Goal: Task Accomplishment & Management: Use online tool/utility

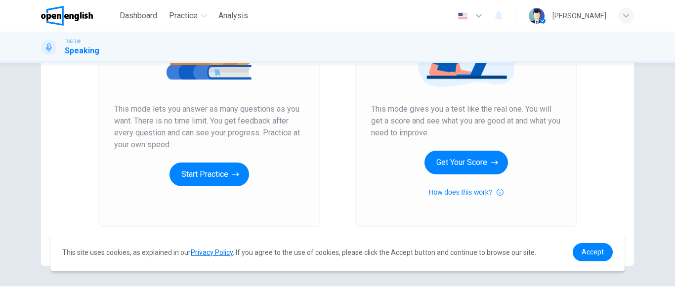
scroll to position [160, 0]
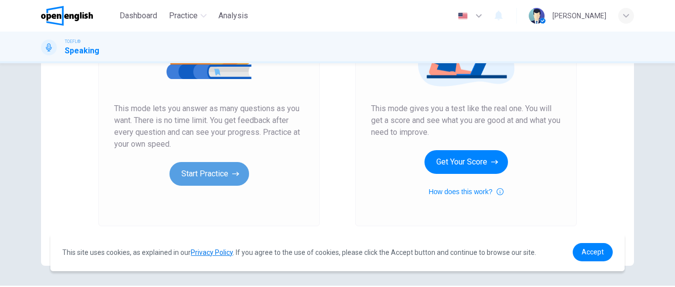
click at [210, 166] on button "Start Practice" at bounding box center [208, 174] width 79 height 24
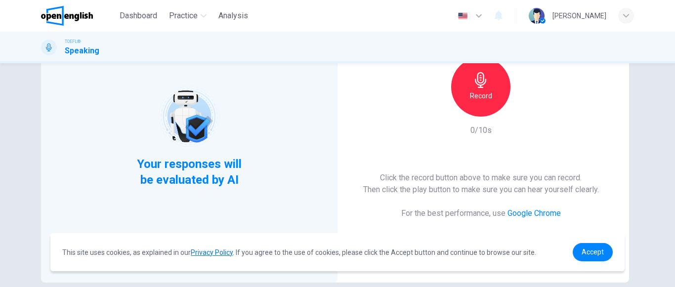
scroll to position [92, 0]
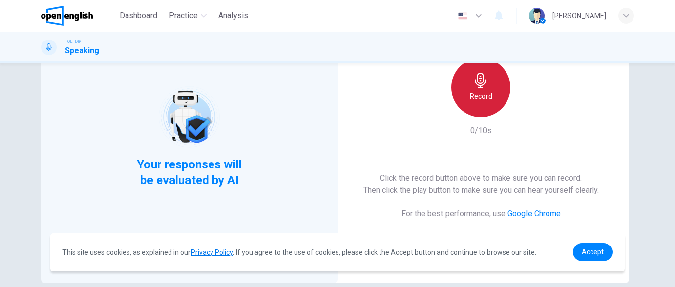
click at [484, 99] on h6 "Record" at bounding box center [481, 96] width 22 height 12
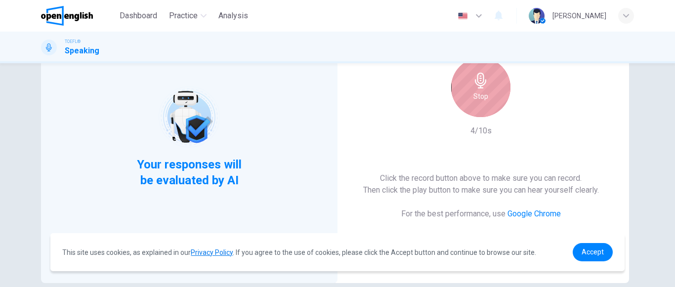
click at [473, 97] on h6 "Stop" at bounding box center [480, 96] width 15 height 12
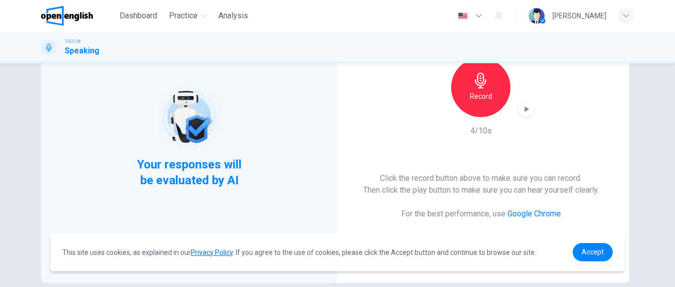
scroll to position [107, 0]
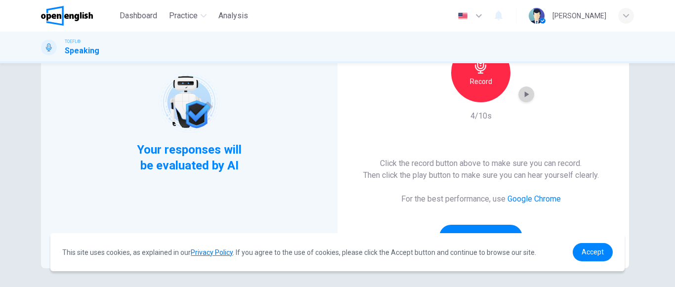
click at [524, 101] on div "button" at bounding box center [526, 94] width 16 height 16
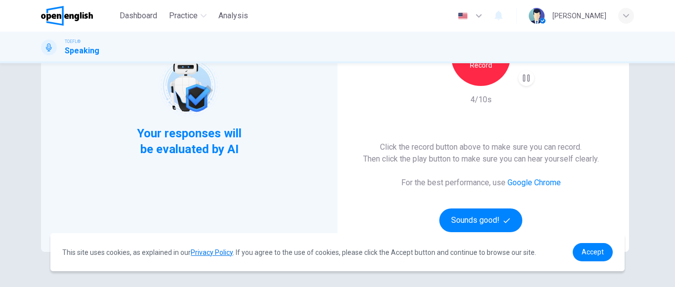
scroll to position [191, 0]
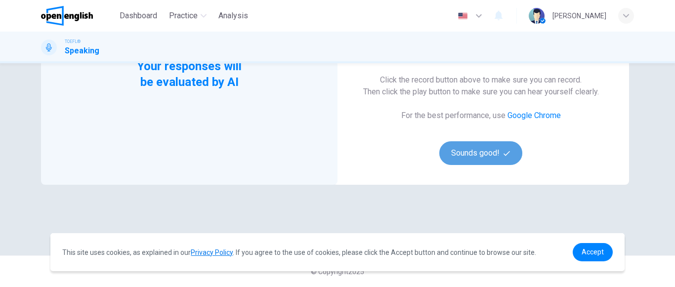
click at [488, 151] on button "Sounds good!" at bounding box center [480, 153] width 83 height 24
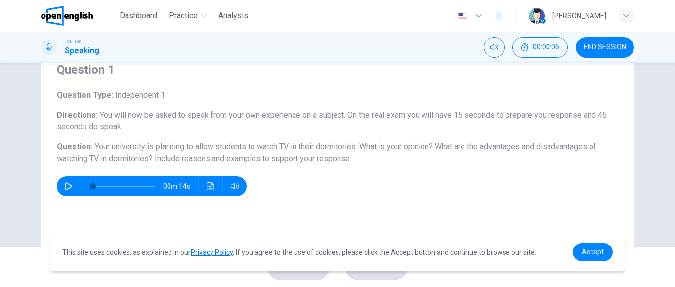
scroll to position [57, 0]
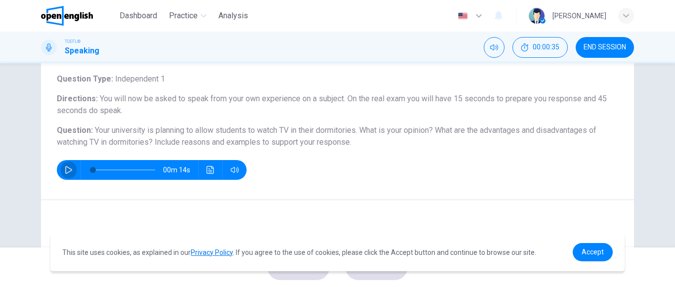
click at [65, 167] on icon "button" at bounding box center [69, 170] width 8 height 8
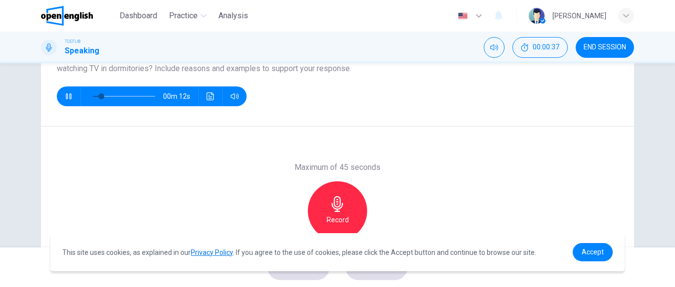
scroll to position [131, 0]
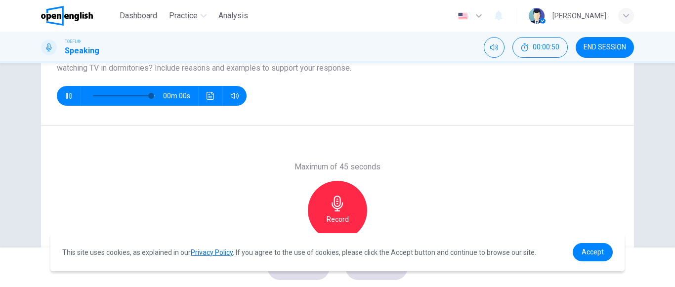
type input "*"
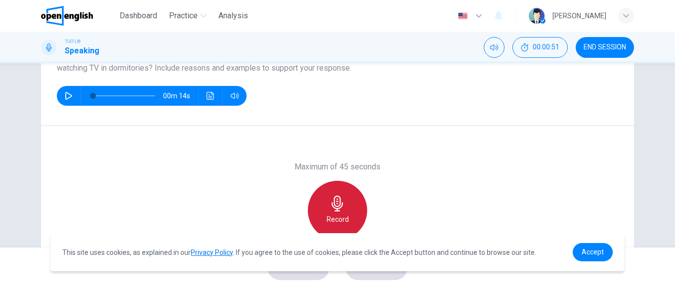
click at [333, 202] on icon "button" at bounding box center [337, 204] width 16 height 16
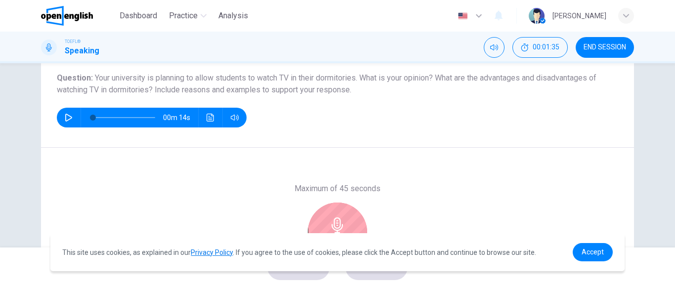
scroll to position [199, 0]
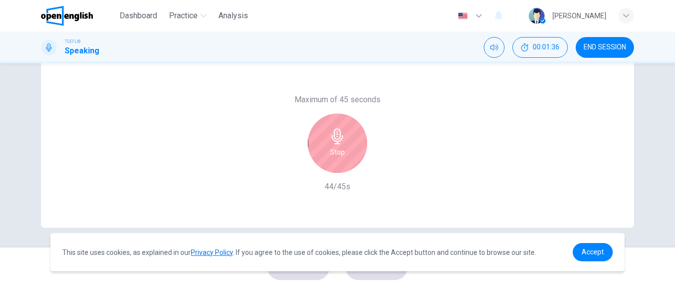
click at [333, 152] on h6 "Stop" at bounding box center [337, 152] width 15 height 12
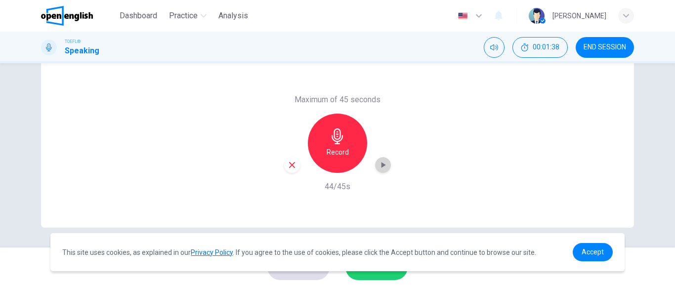
click at [383, 164] on icon "button" at bounding box center [383, 165] width 10 height 10
click at [579, 253] on link "Accept" at bounding box center [592, 252] width 40 height 18
click at [602, 251] on span "Accept" at bounding box center [592, 252] width 22 height 8
click at [598, 246] on link "Accept" at bounding box center [592, 252] width 40 height 18
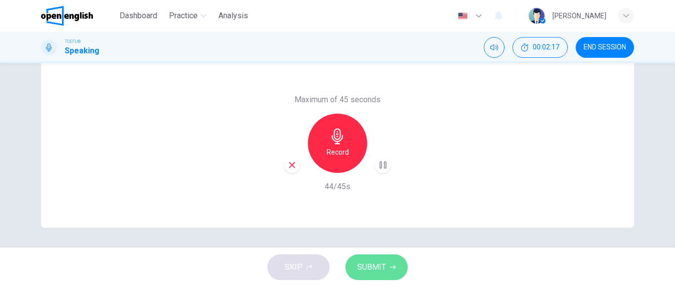
click at [381, 271] on span "SUBMIT" at bounding box center [371, 267] width 29 height 14
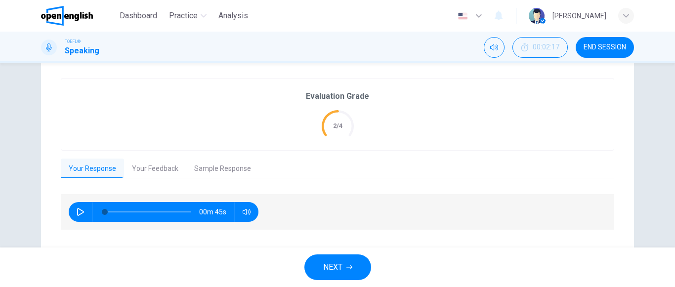
scroll to position [222, 0]
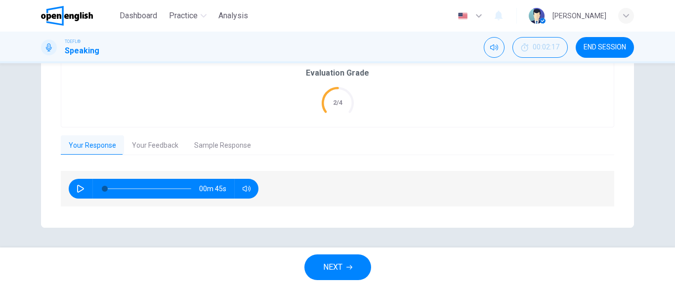
click at [164, 141] on button "Your Feedback" at bounding box center [155, 145] width 62 height 21
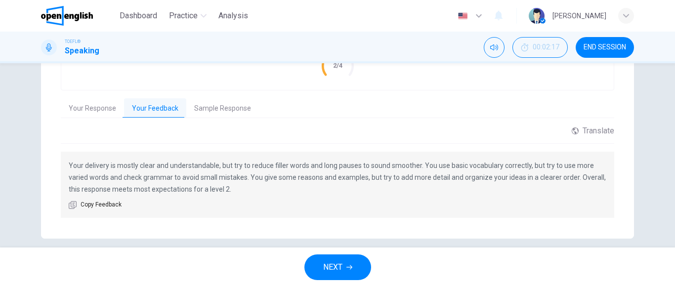
scroll to position [267, 0]
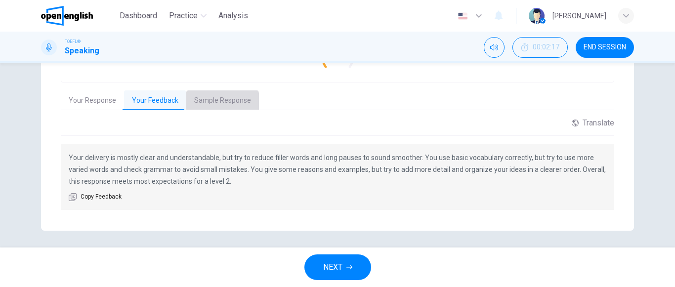
click at [213, 102] on button "Sample Response" at bounding box center [222, 100] width 73 height 21
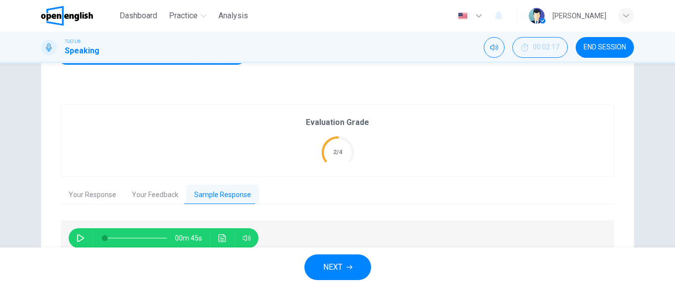
scroll to position [189, 0]
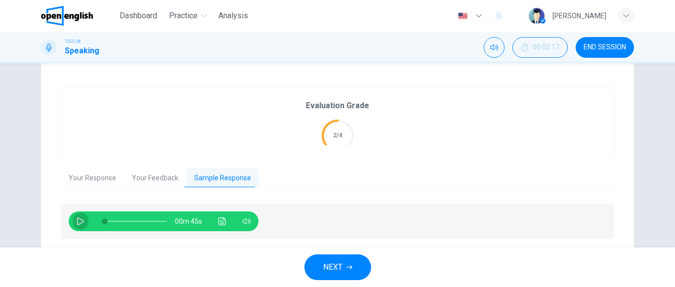
click at [82, 220] on button "button" at bounding box center [81, 221] width 16 height 20
type input "*"
